Goal: Information Seeking & Learning: Learn about a topic

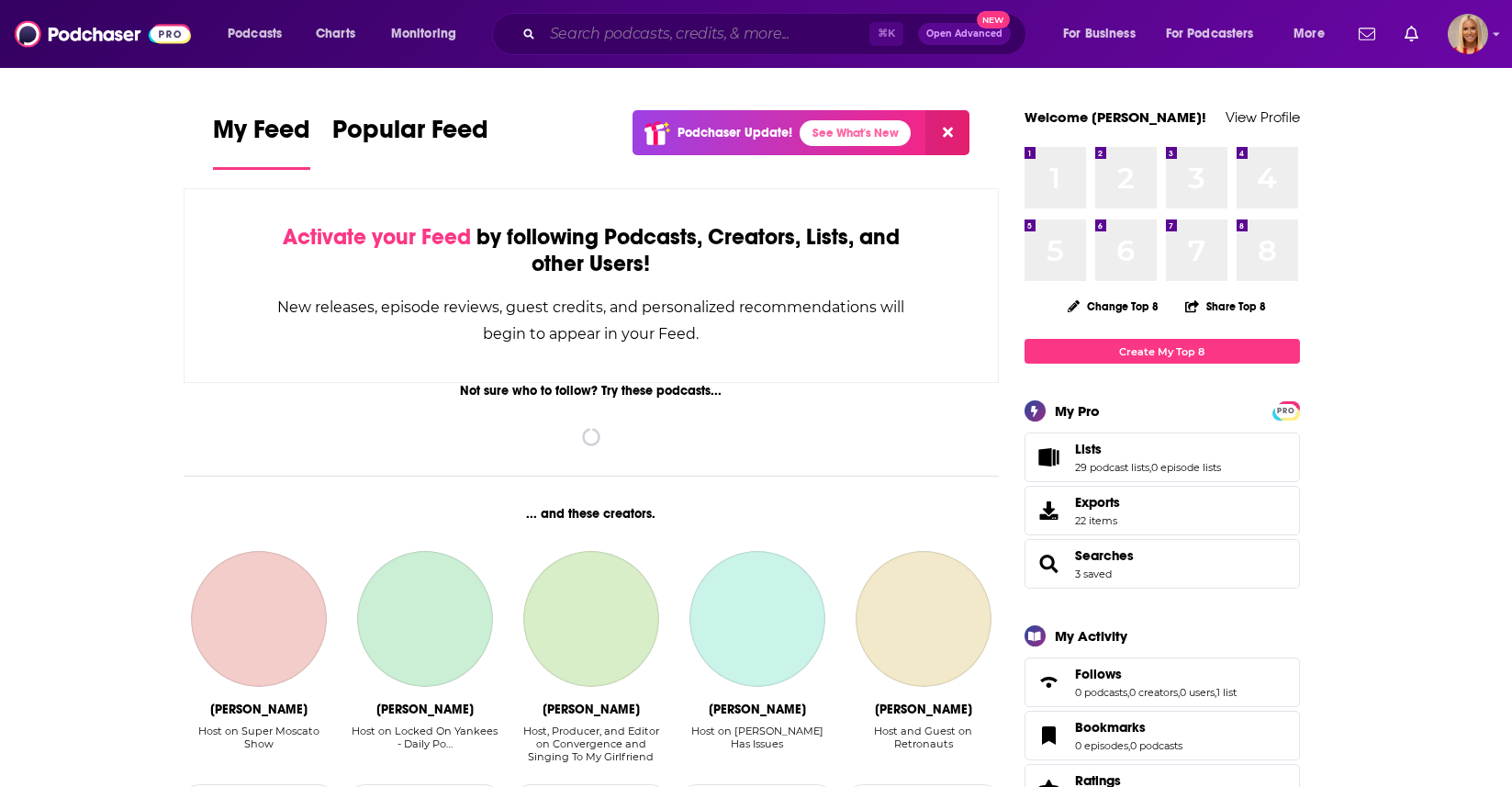
click at [800, 36] on input "Search podcasts, credits, & more..." at bounding box center [705, 34] width 327 height 30
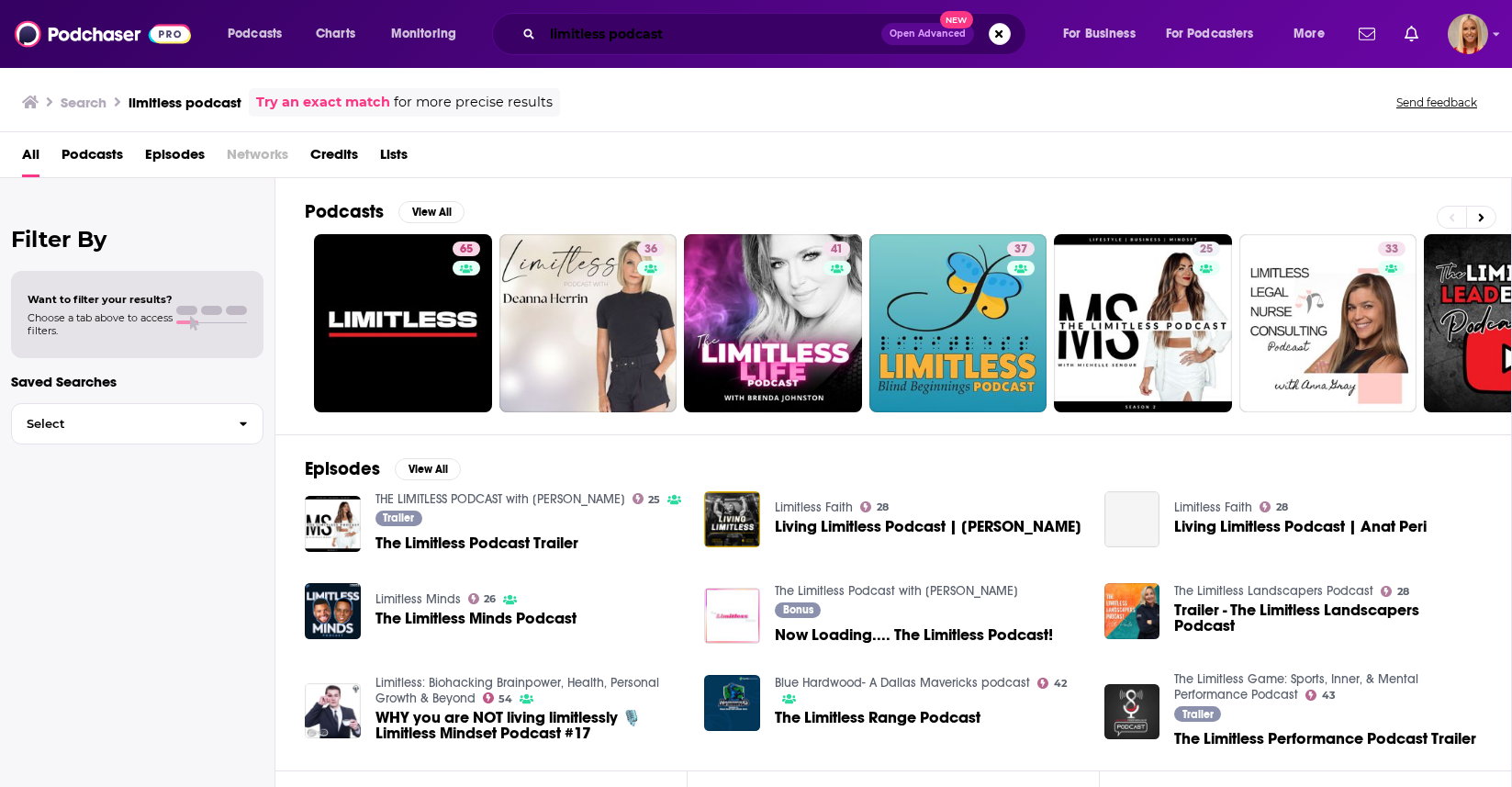
click at [611, 42] on input "limitless podcast" at bounding box center [711, 34] width 339 height 30
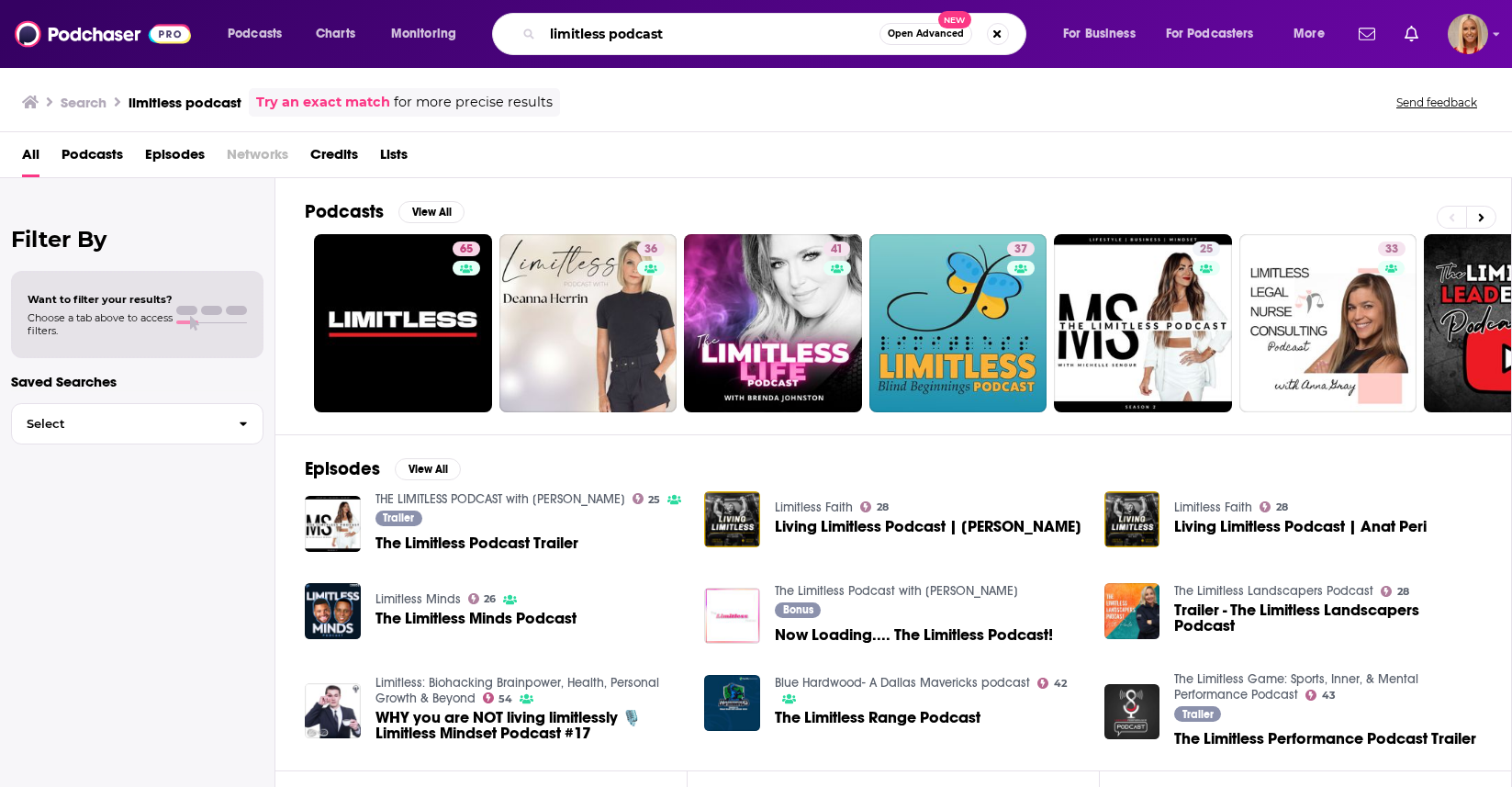
click at [613, 28] on input "limitless podcast" at bounding box center [710, 34] width 337 height 30
type input "limitless mindset podcast"
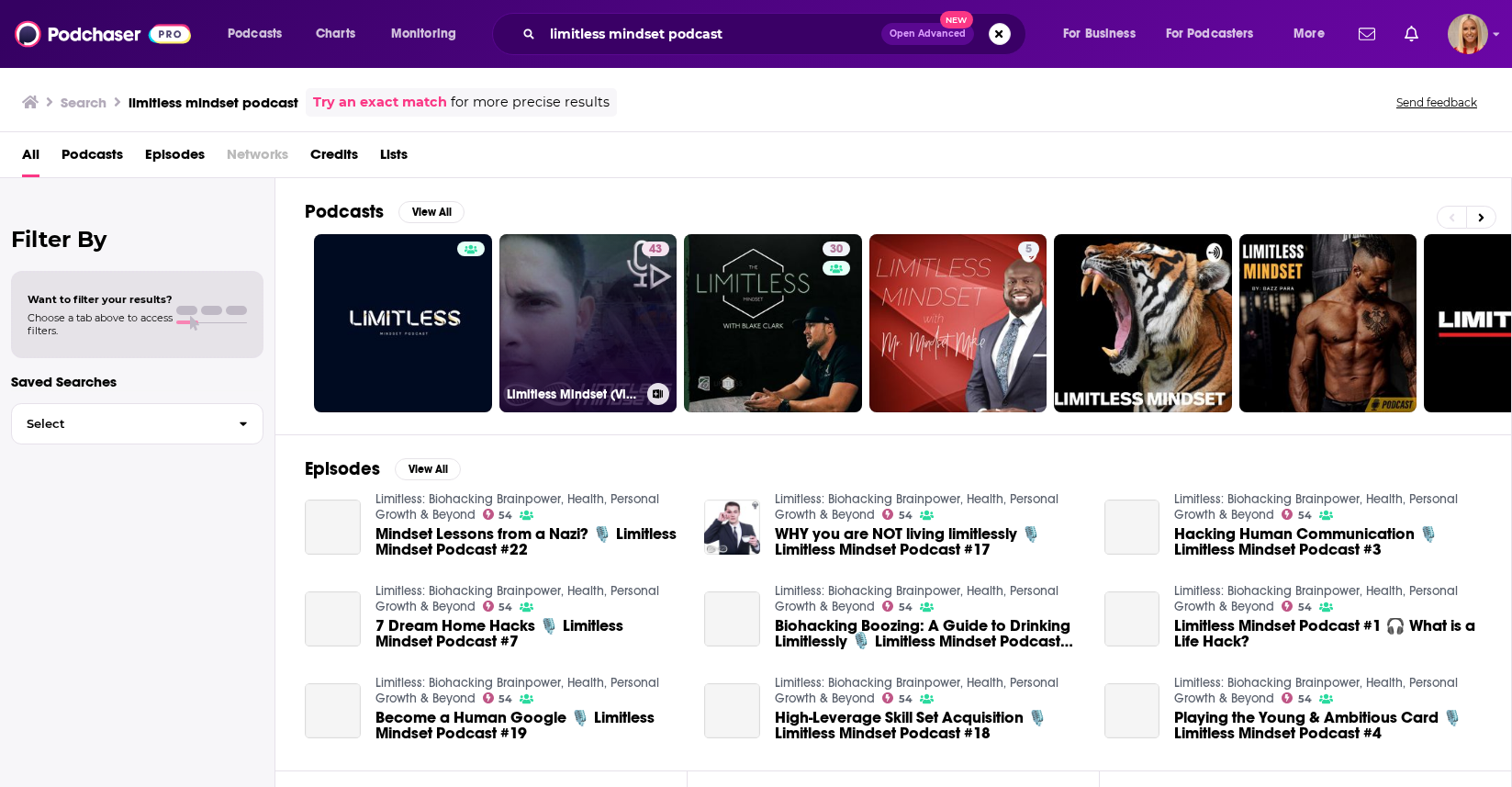
click at [616, 312] on link "43 Limitless Mindset (Videos)" at bounding box center [589, 323] width 178 height 178
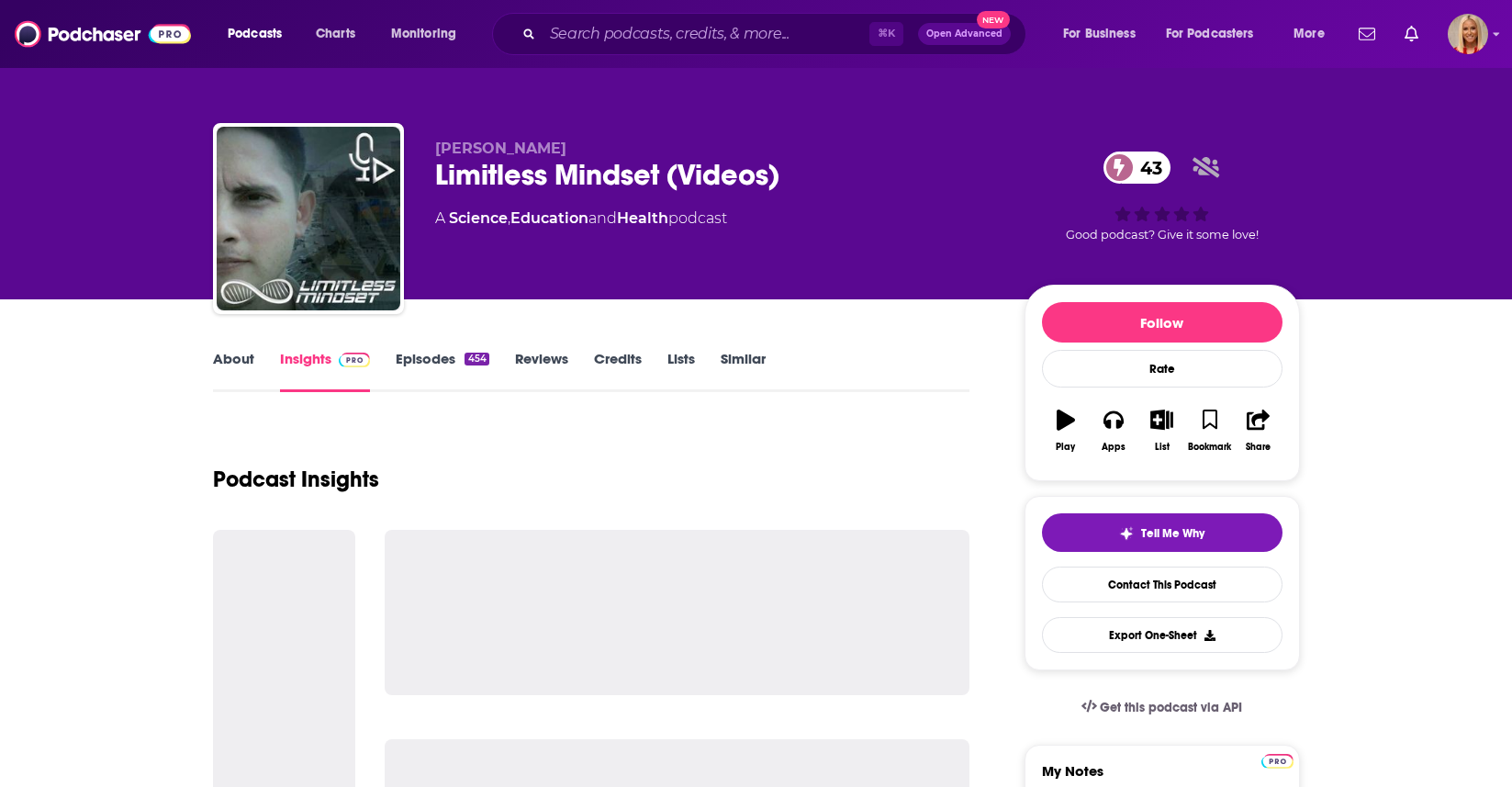
click at [423, 360] on link "Episodes 454" at bounding box center [442, 371] width 93 height 43
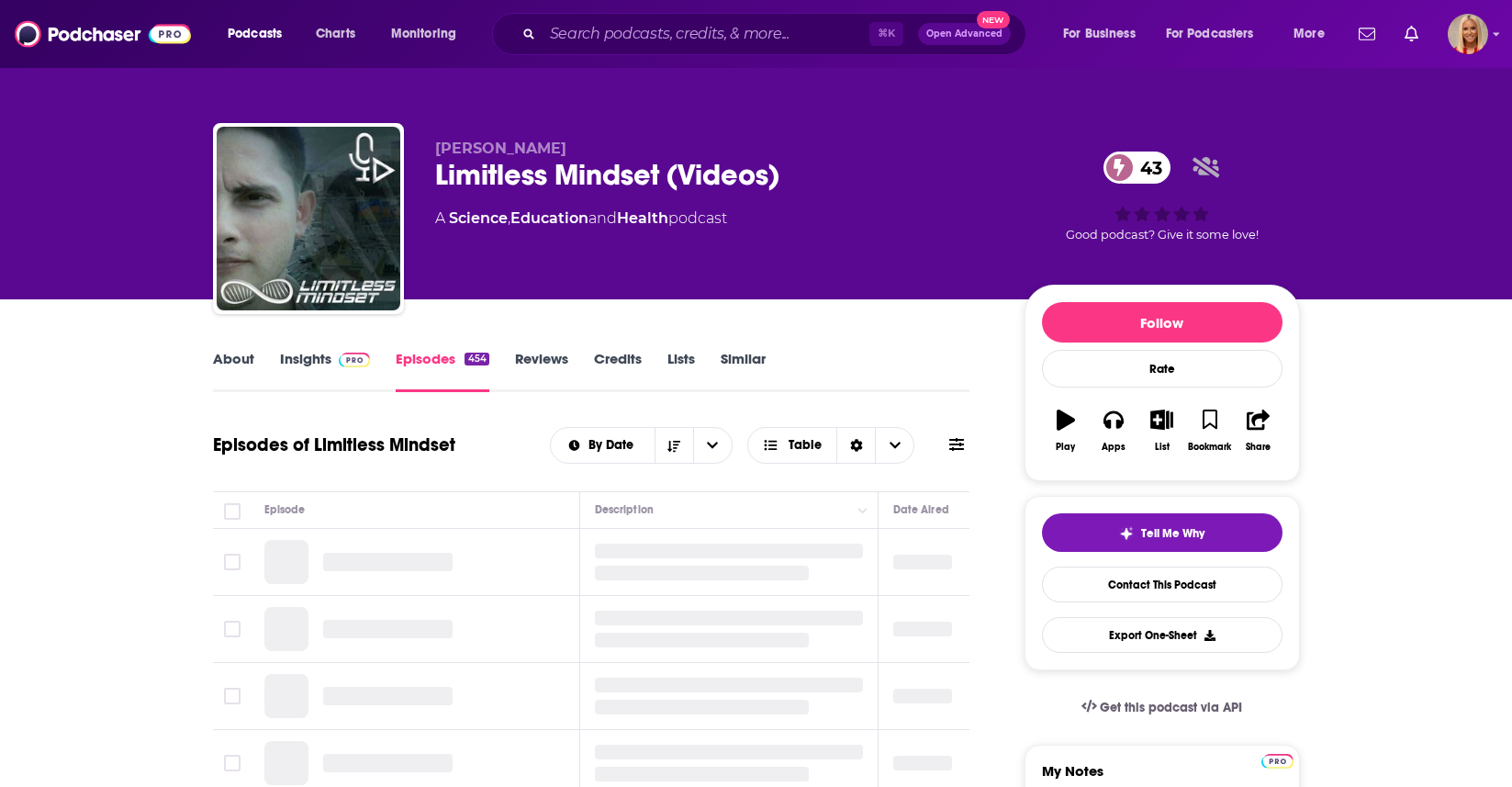
click at [308, 363] on link "Insights" at bounding box center [326, 371] width 91 height 43
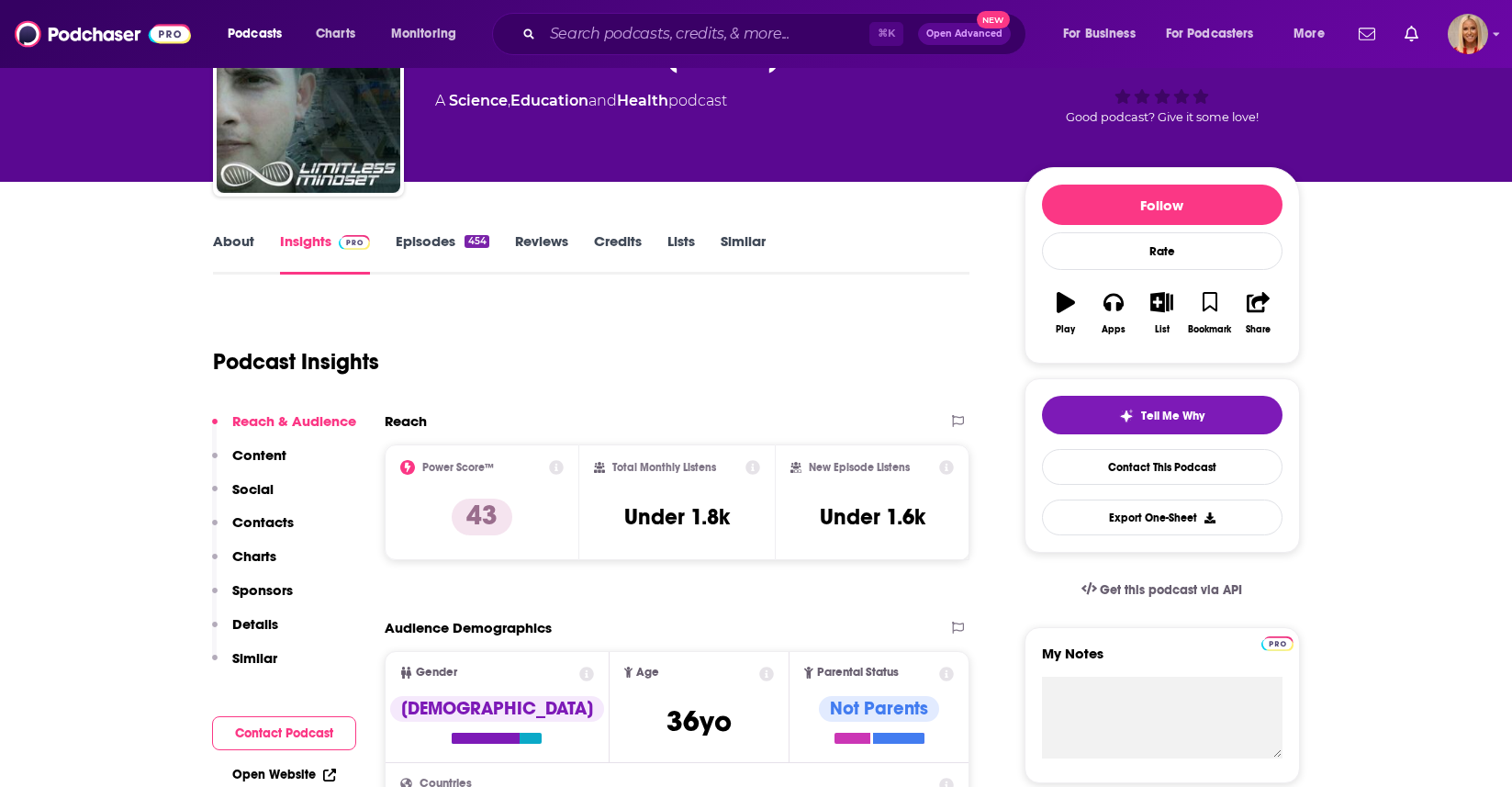
scroll to position [115, 0]
